Goal: Transaction & Acquisition: Purchase product/service

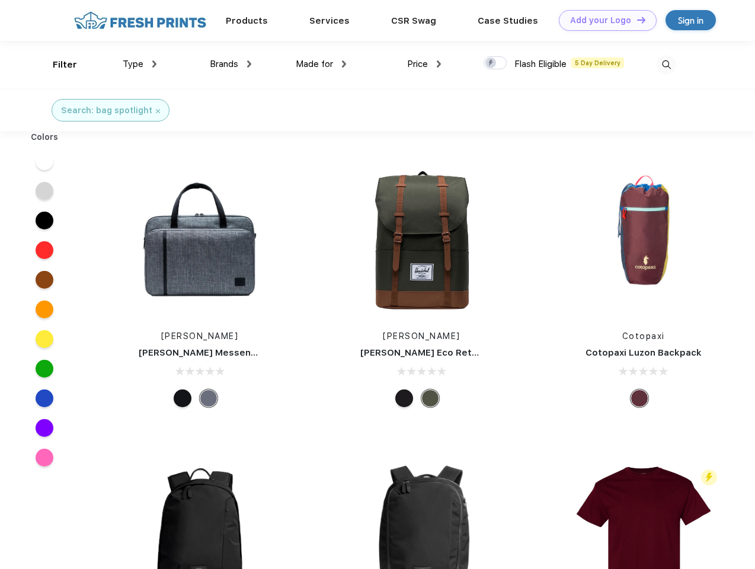
click at [603, 20] on link "Add your Logo Design Tool" at bounding box center [608, 20] width 98 height 21
click at [0, 0] on div "Design Tool" at bounding box center [0, 0] width 0 height 0
click at [636, 20] on link "Add your Logo Design Tool" at bounding box center [608, 20] width 98 height 21
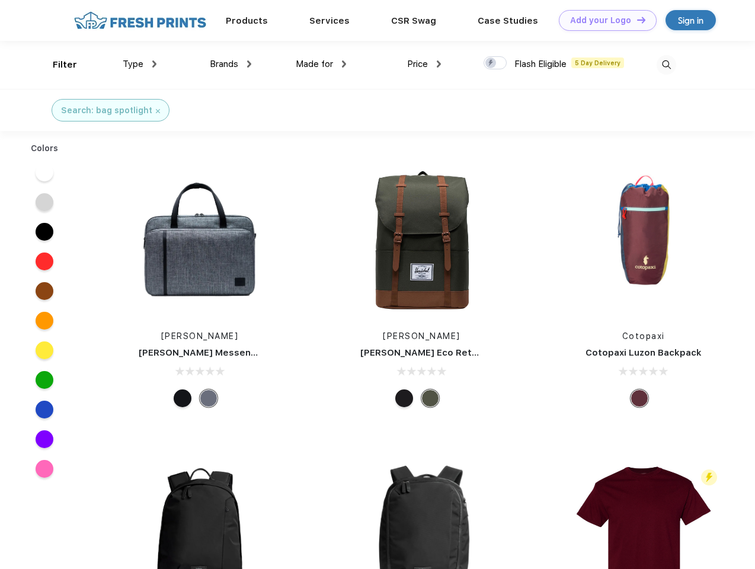
click at [57, 65] on div "Filter" at bounding box center [65, 65] width 24 height 14
click at [140, 64] on span "Type" at bounding box center [133, 64] width 21 height 11
click at [231, 64] on span "Brands" at bounding box center [224, 64] width 28 height 11
click at [321, 64] on span "Made for" at bounding box center [314, 64] width 37 height 11
click at [424, 64] on span "Price" at bounding box center [417, 64] width 21 height 11
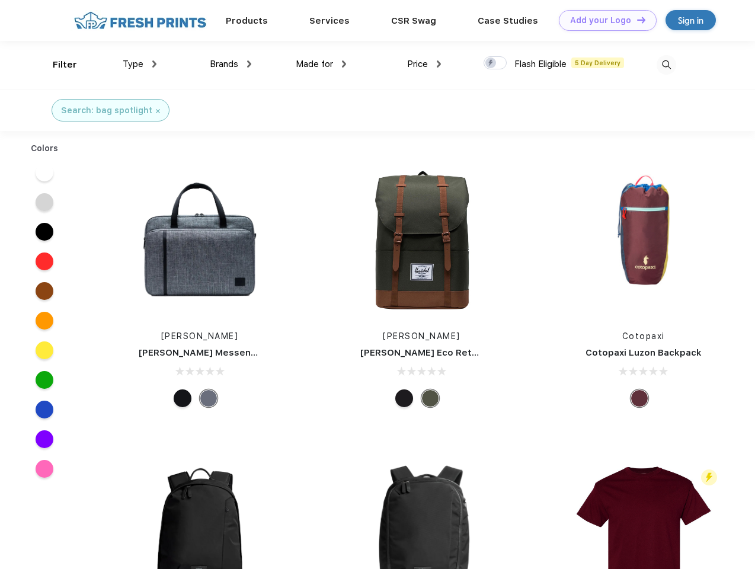
click at [495, 63] on div at bounding box center [495, 62] width 23 height 13
click at [491, 63] on input "checkbox" at bounding box center [488, 60] width 8 height 8
click at [666, 65] on img at bounding box center [667, 65] width 20 height 20
